Goal: Information Seeking & Learning: Check status

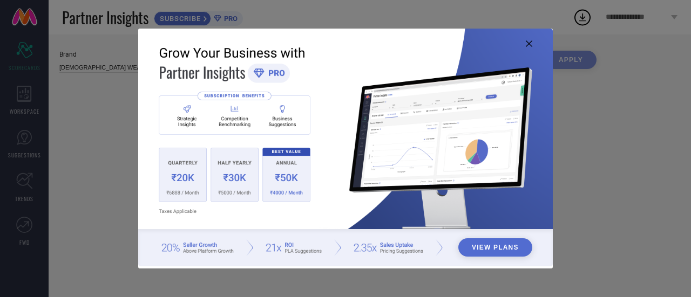
type input "All"
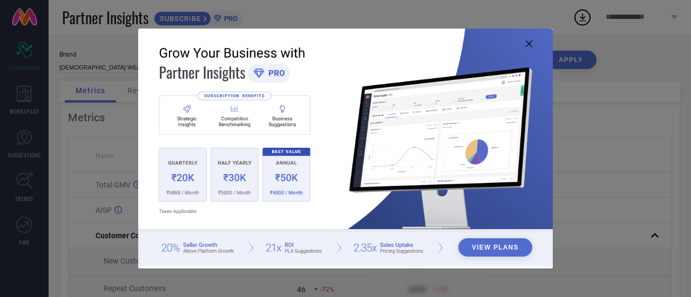
click at [526, 40] on icon at bounding box center [529, 43] width 6 height 6
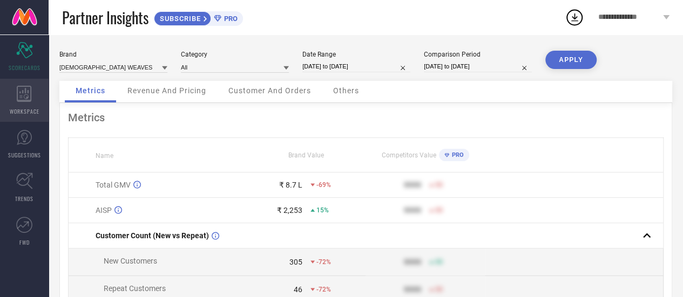
click at [31, 92] on icon at bounding box center [24, 94] width 15 height 16
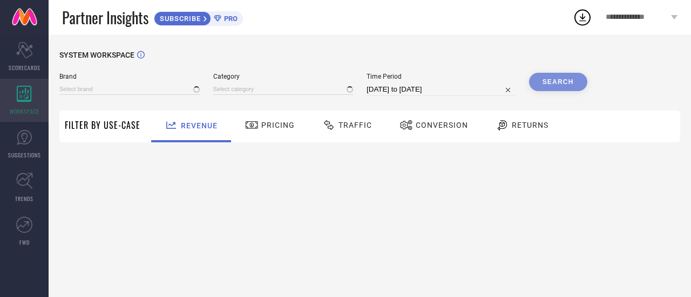
type input "[DEMOGRAPHIC_DATA] WEAVES"
type input "All"
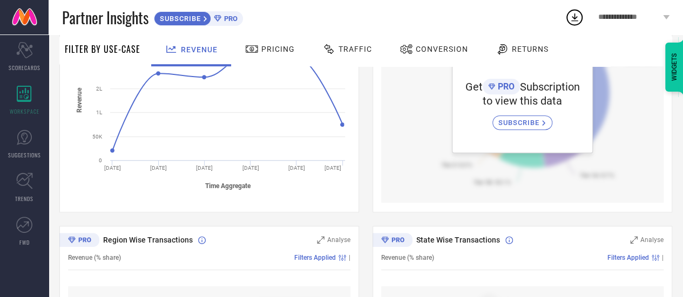
scroll to position [162, 0]
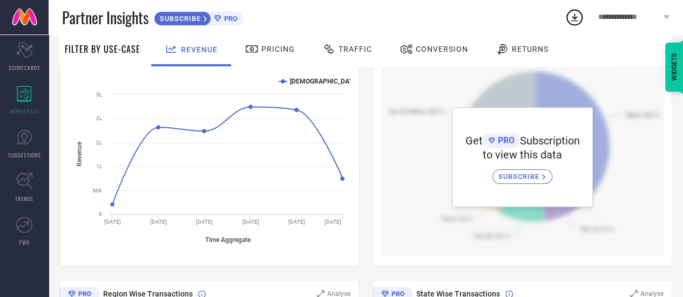
click at [603, 167] on div "Get PRO Subscription to view this data SUBSCRIBE" at bounding box center [522, 157] width 282 height 200
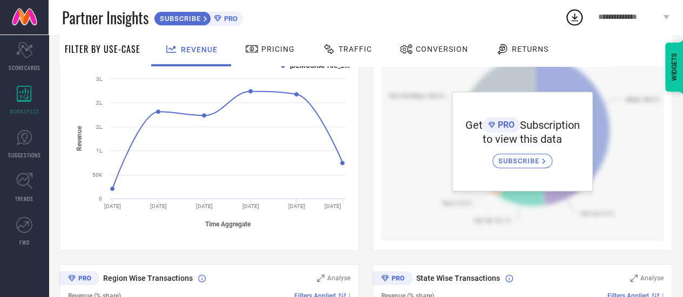
scroll to position [161, 0]
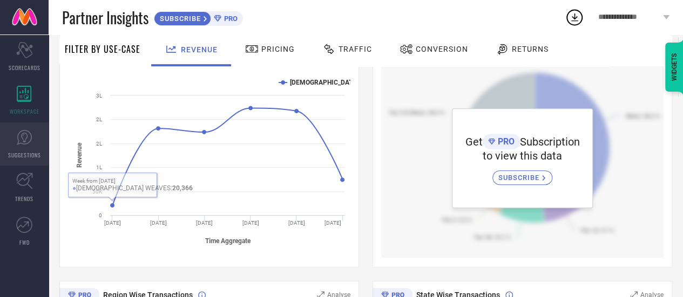
click at [21, 152] on span "SUGGESTIONS" at bounding box center [24, 155] width 33 height 8
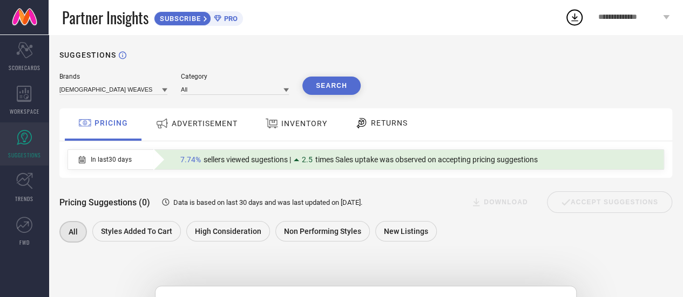
click at [209, 128] on span "ADVERTISEMENT" at bounding box center [205, 123] width 66 height 9
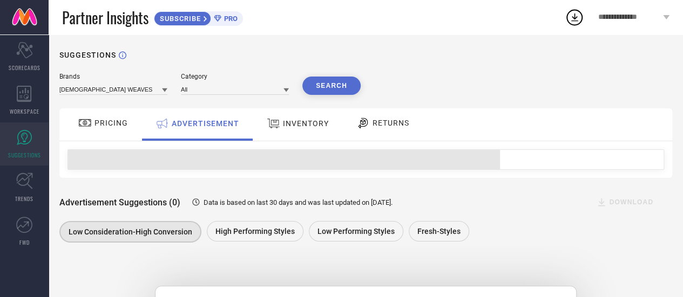
click at [305, 124] on span "INVENTORY" at bounding box center [306, 123] width 46 height 9
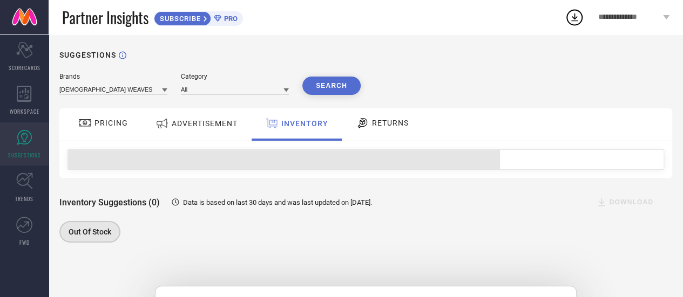
click at [379, 127] on span "RETURNS" at bounding box center [390, 123] width 37 height 9
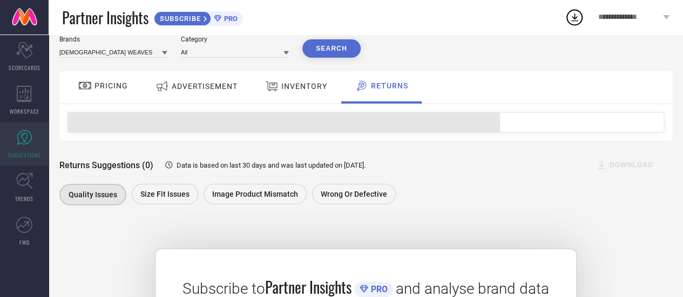
scroll to position [54, 0]
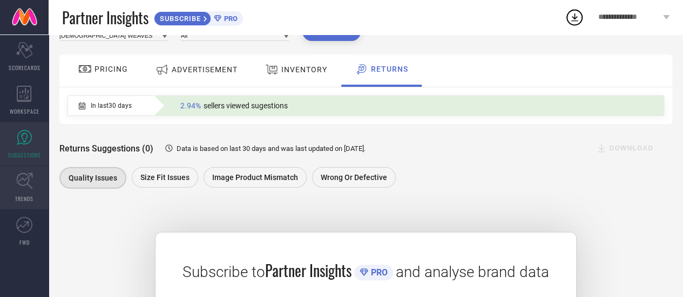
click at [31, 187] on icon at bounding box center [24, 181] width 17 height 17
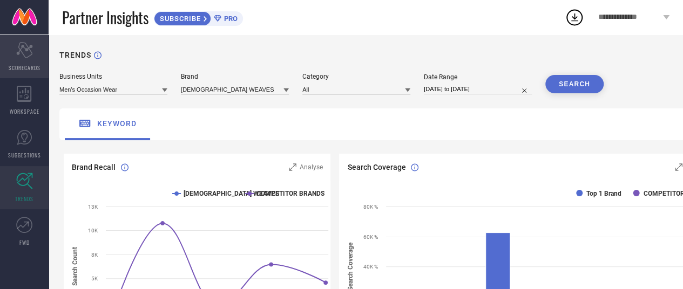
click at [33, 59] on div "Scorecard SCORECARDS" at bounding box center [24, 56] width 49 height 43
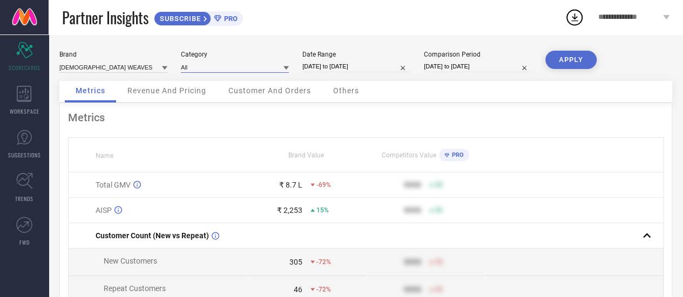
click at [238, 70] on input at bounding box center [235, 67] width 108 height 11
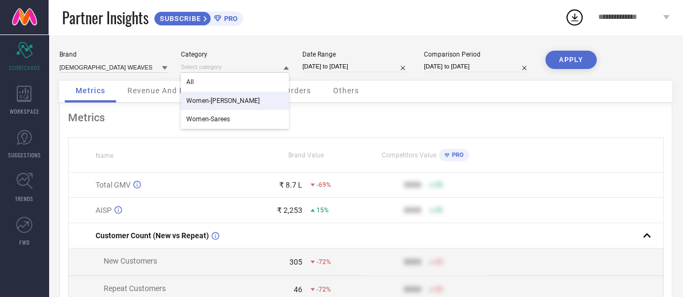
click at [239, 100] on span "Women-[PERSON_NAME]" at bounding box center [222, 101] width 73 height 8
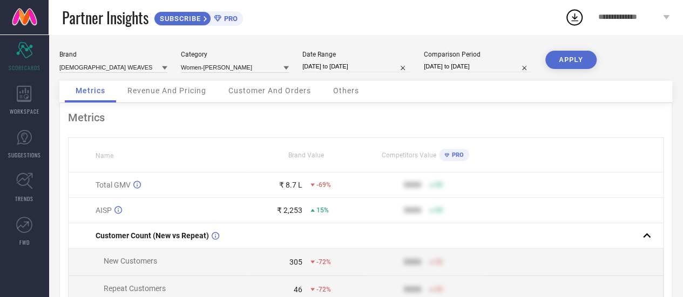
click at [568, 63] on button "APPLY" at bounding box center [570, 60] width 51 height 18
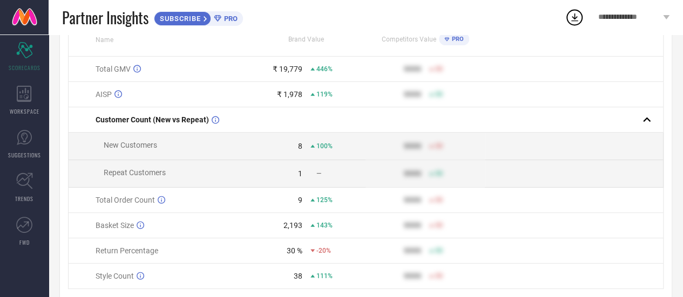
scroll to position [100, 0]
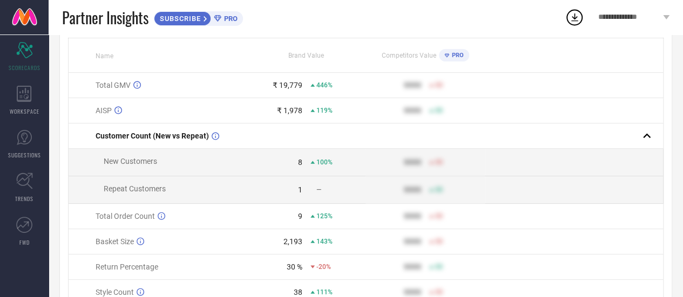
click at [125, 82] on td "Total GMV" at bounding box center [158, 85] width 179 height 25
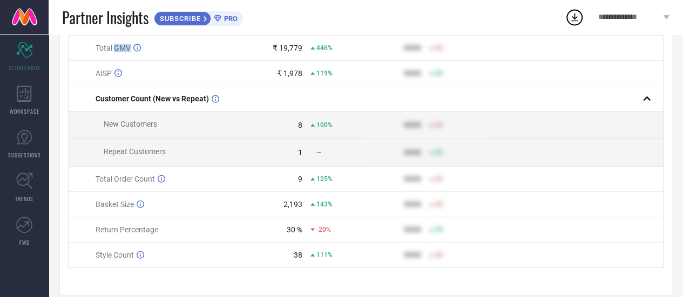
scroll to position [154, 0]
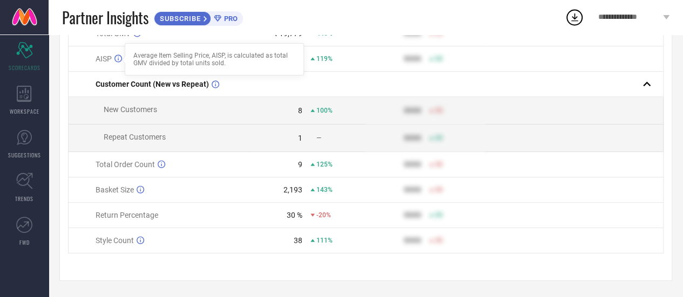
click at [105, 55] on span "AISP" at bounding box center [104, 59] width 16 height 9
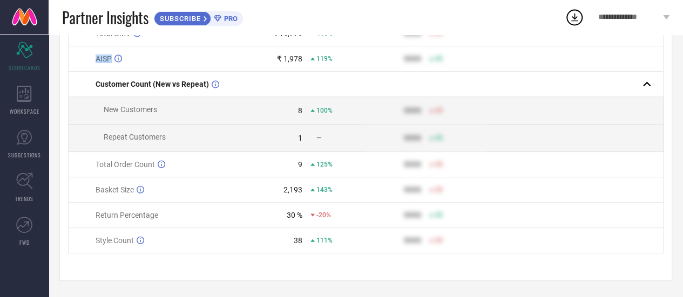
click at [105, 55] on span "AISP" at bounding box center [104, 59] width 16 height 9
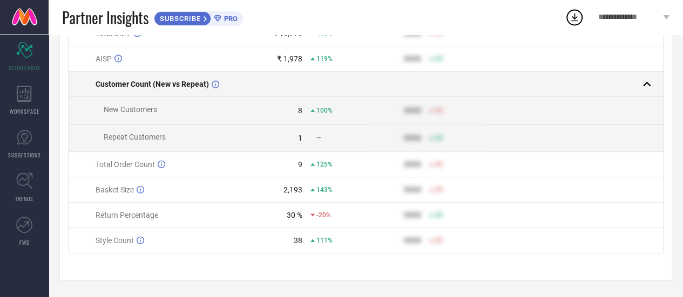
click at [236, 138] on td "Repeat Customers" at bounding box center [158, 139] width 179 height 28
